Goal: Understand process/instructions: Learn how to perform a task or action

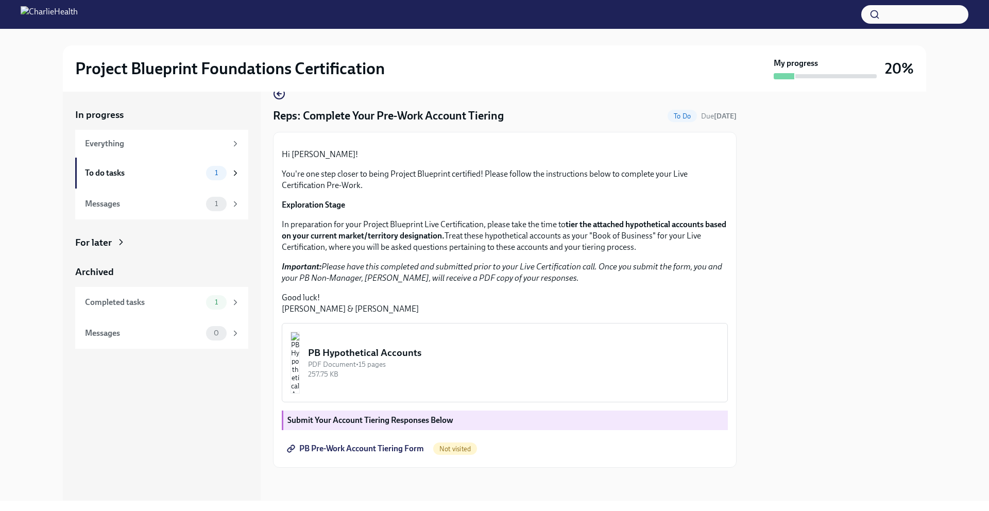
scroll to position [129, 0]
click at [415, 351] on div "PB Hypothetical Accounts" at bounding box center [513, 352] width 411 height 13
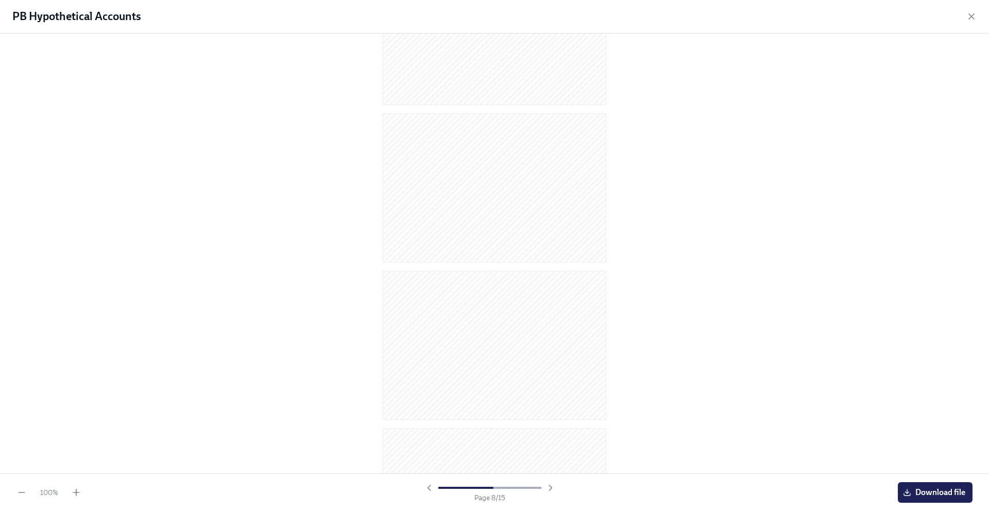
scroll to position [883, 0]
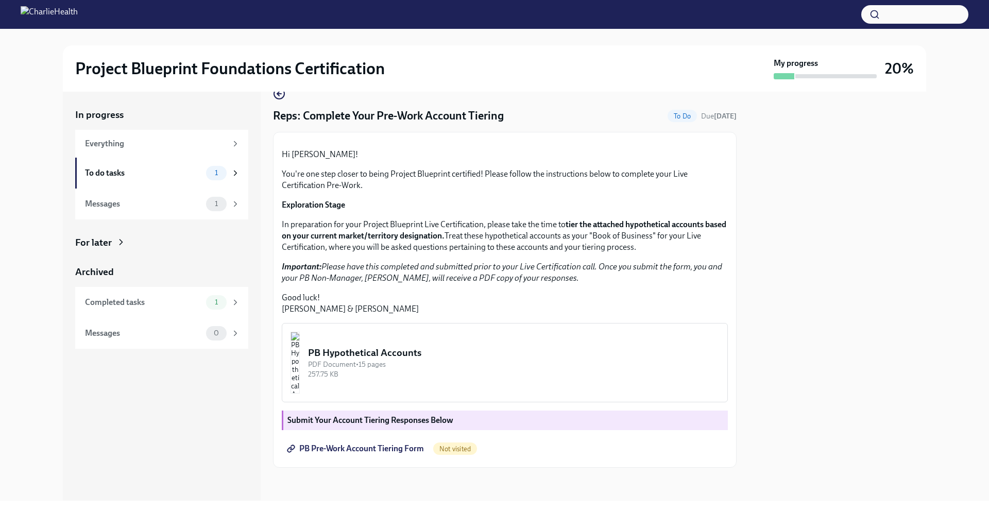
scroll to position [129, 0]
click at [381, 451] on span "PB Pre-Work Account Tiering Form" at bounding box center [356, 449] width 135 height 10
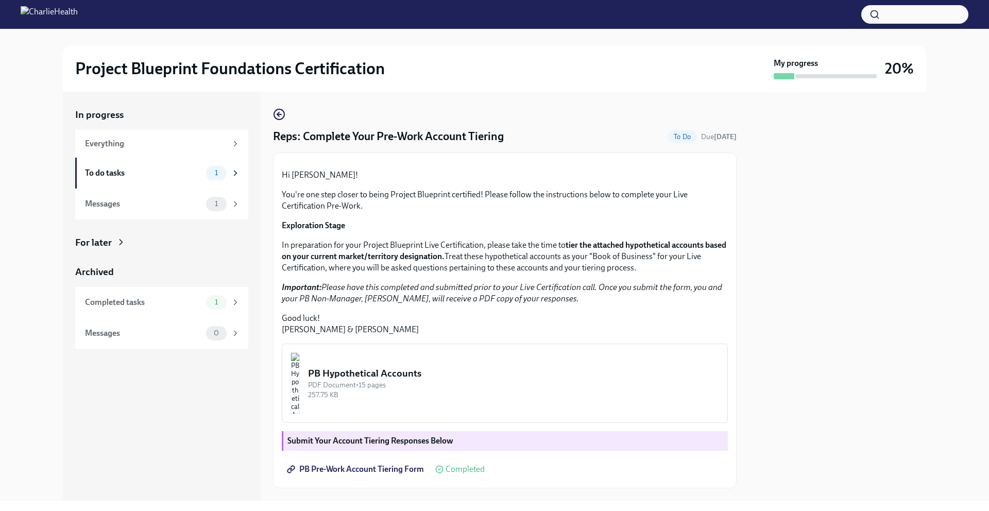
scroll to position [129, 0]
